Goal: Transaction & Acquisition: Obtain resource

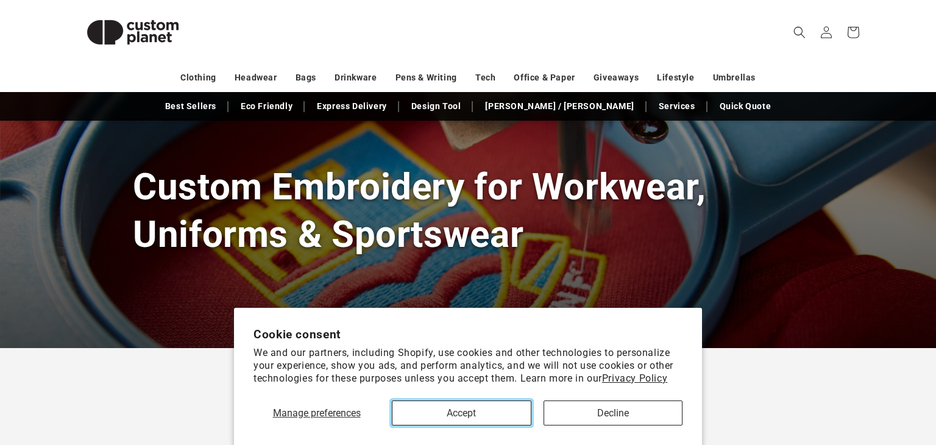
click at [453, 416] on button "Accept" at bounding box center [461, 412] width 139 height 25
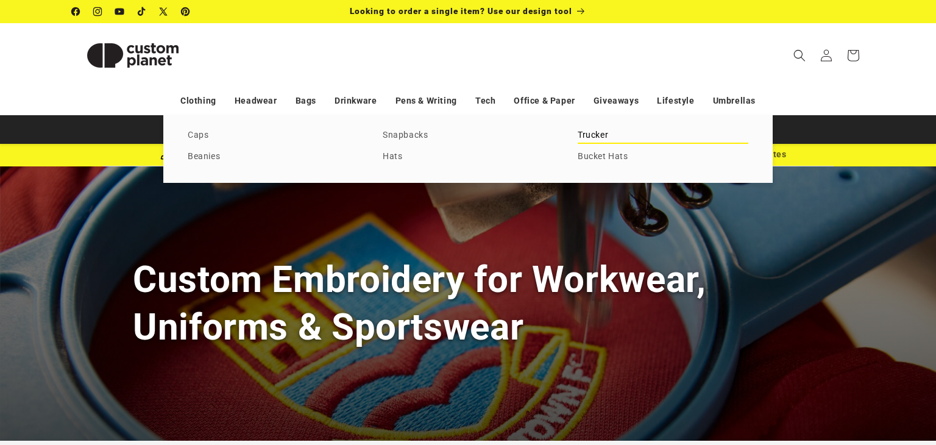
click at [583, 129] on link "Trucker" at bounding box center [663, 135] width 171 height 16
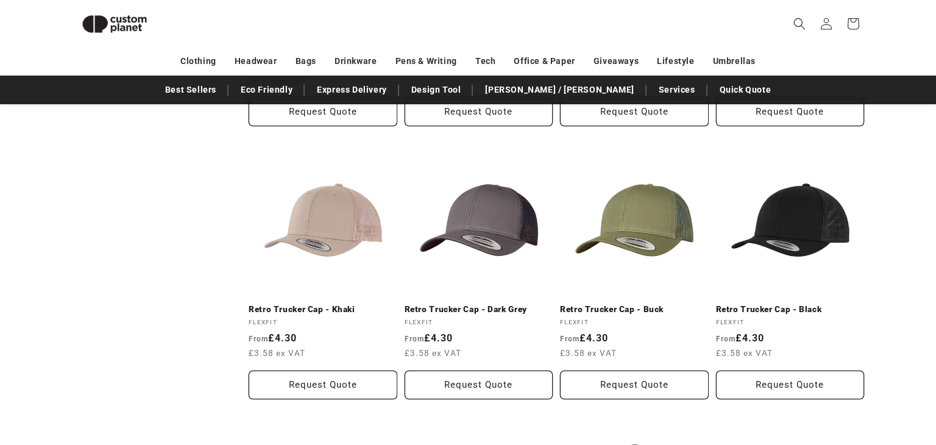
scroll to position [664, 0]
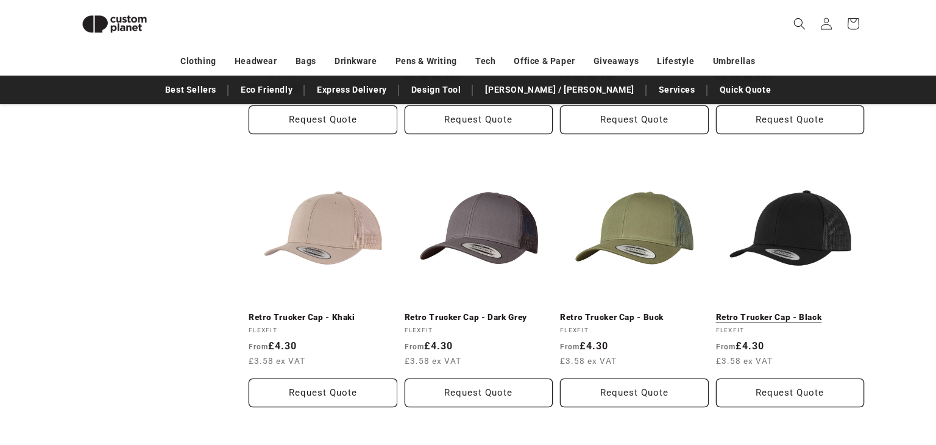
click at [778, 312] on link "Retro Trucker Cap - Black" at bounding box center [790, 317] width 149 height 11
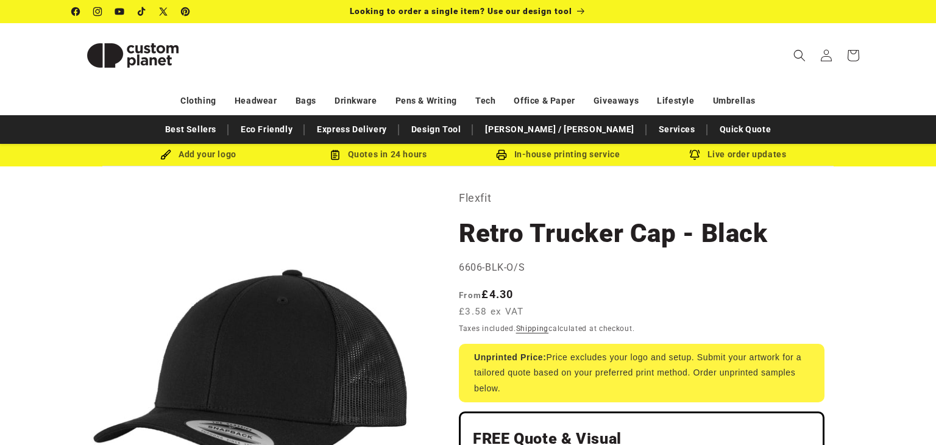
click at [497, 222] on h1 "Retro Trucker Cap - Black" at bounding box center [642, 233] width 366 height 33
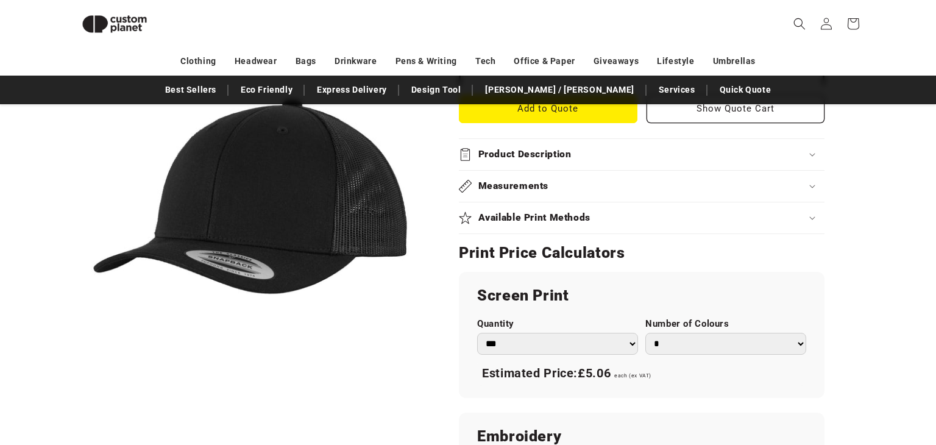
scroll to position [502, 0]
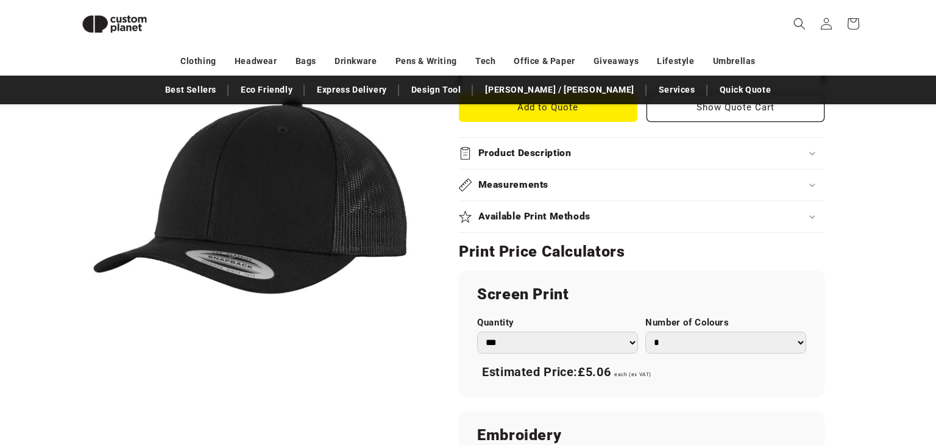
click at [606, 336] on select "*** *** *** **** **** **** ***** *****" at bounding box center [557, 343] width 161 height 22
click at [834, 327] on div "Flexfit Retro Trucker Cap - Black Retro Trucker Cap - Black 6606-BLK-O/S Regula…" at bounding box center [646, 252] width 436 height 1164
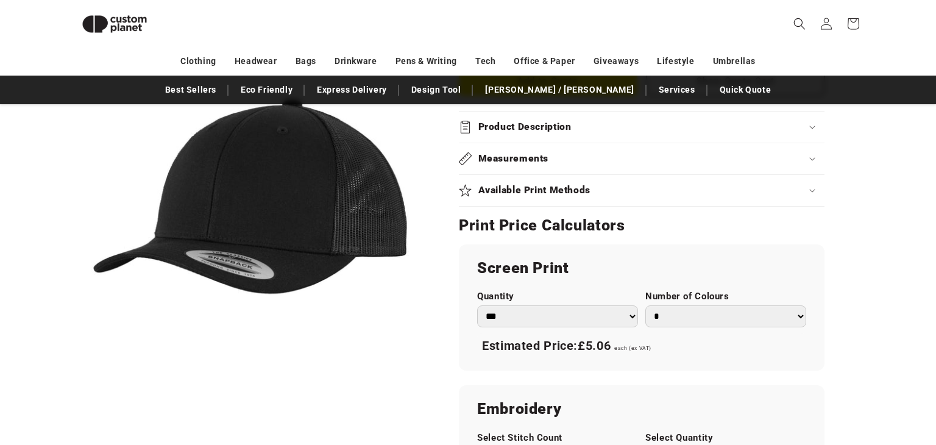
scroll to position [530, 0]
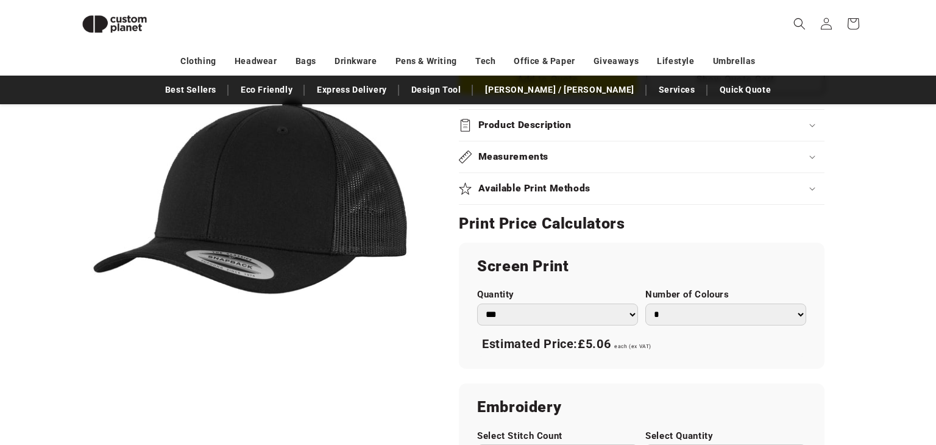
click at [712, 314] on select "* * * * * * *" at bounding box center [725, 315] width 161 height 22
click at [856, 297] on div "Flexfit Retro Trucker Cap - Black Retro Trucker Cap - Black 6606-BLK-O/S Regula…" at bounding box center [646, 224] width 436 height 1164
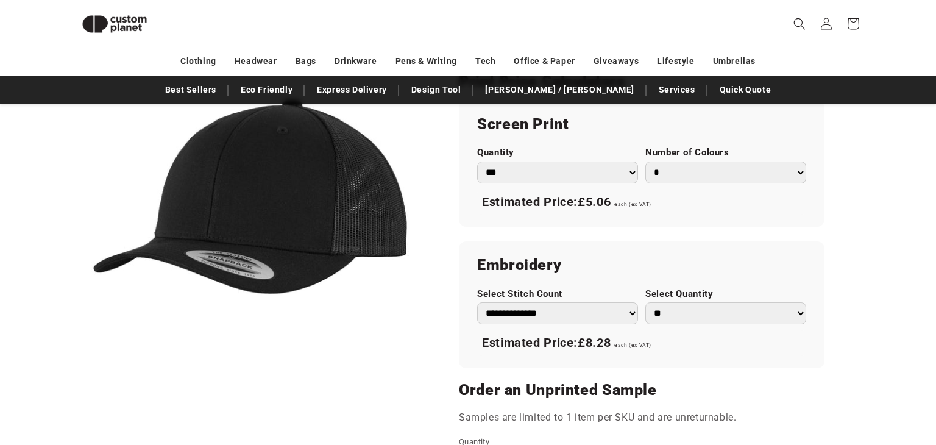
scroll to position [673, 0]
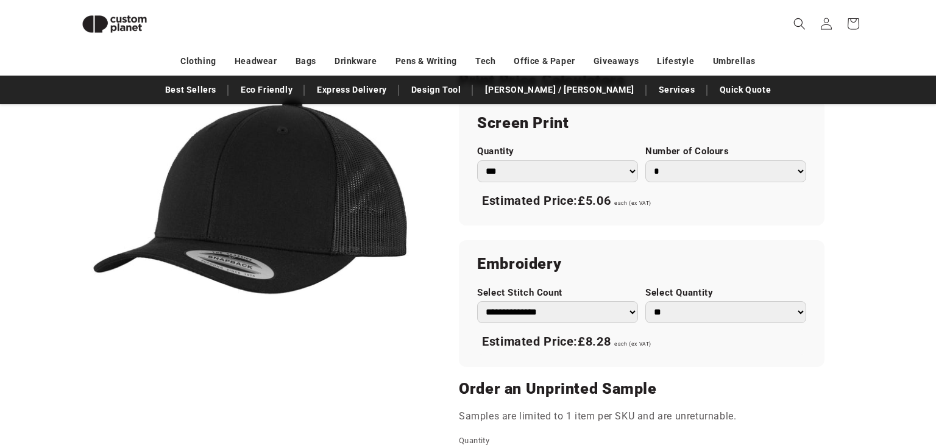
click at [718, 321] on select "** ** *** *** *** **** **** ****" at bounding box center [725, 312] width 161 height 22
click at [871, 268] on div "Skip to product information Open media 1 in modal 1 / of 1 Flexfit Retro Trucke…" at bounding box center [467, 81] width 853 height 1164
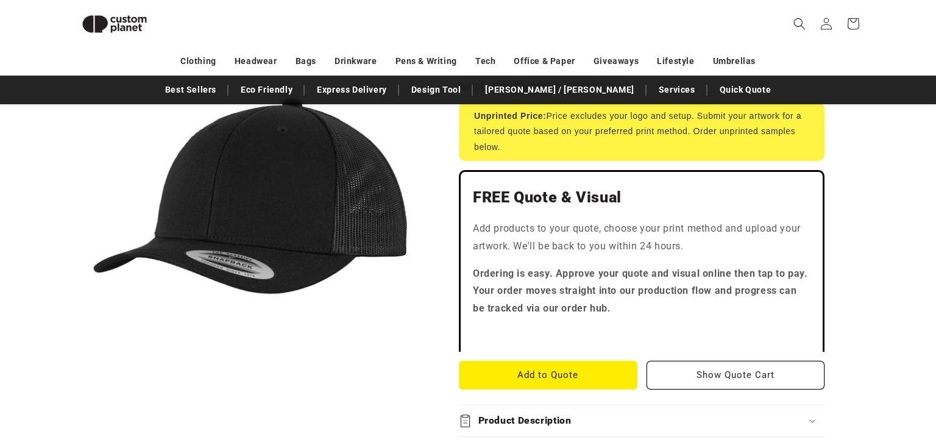
scroll to position [238, 0]
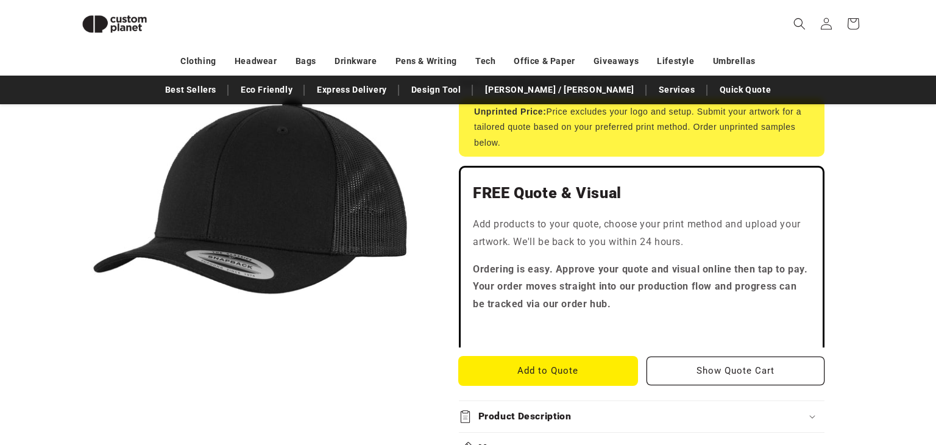
click at [586, 363] on button "Add to Quote" at bounding box center [548, 371] width 179 height 29
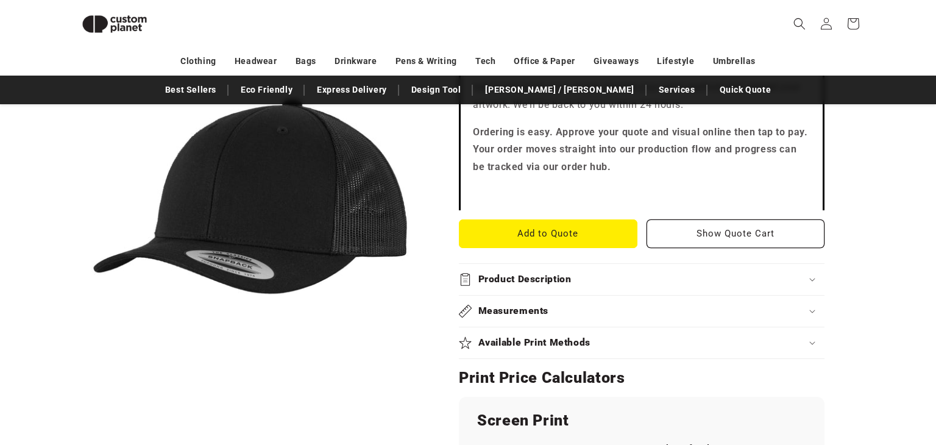
scroll to position [358, 0]
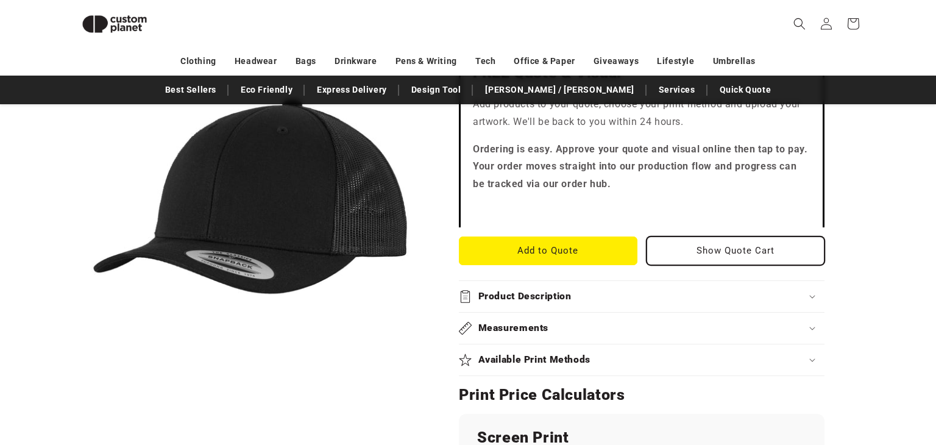
click at [675, 255] on button "Show Quote Cart" at bounding box center [736, 250] width 179 height 29
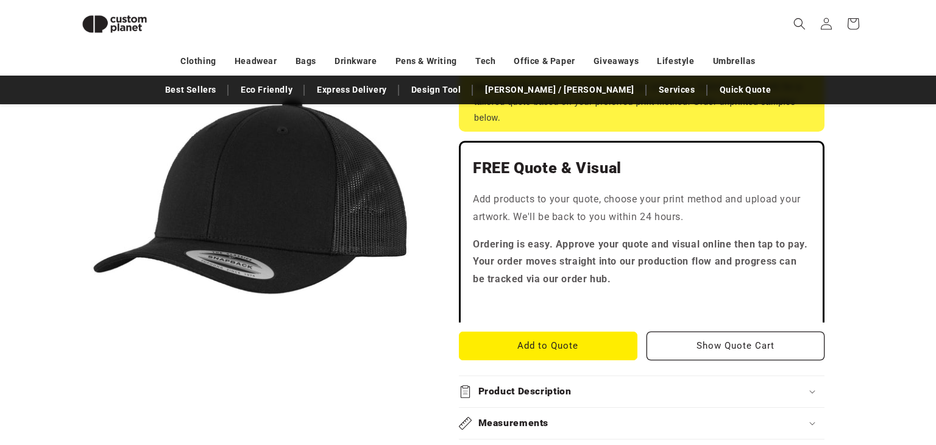
scroll to position [263, 0]
click at [683, 332] on button "Show Quote Cart" at bounding box center [736, 346] width 179 height 29
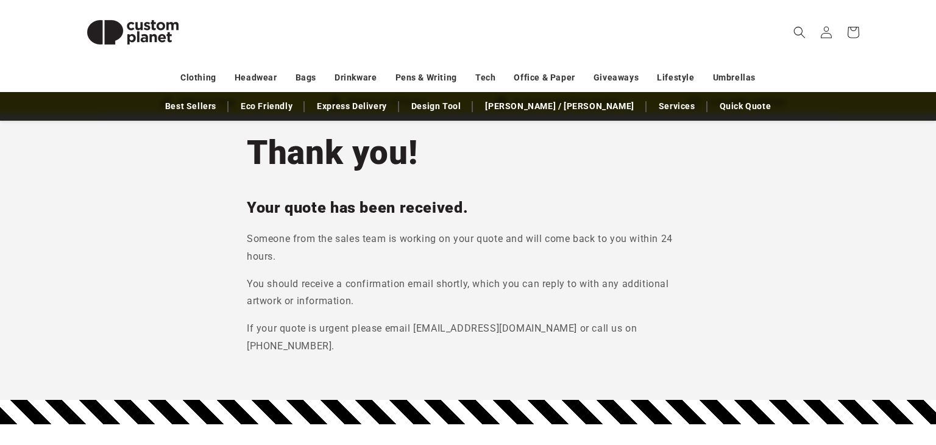
scroll to position [51, 0]
